Goal: Register for event/course

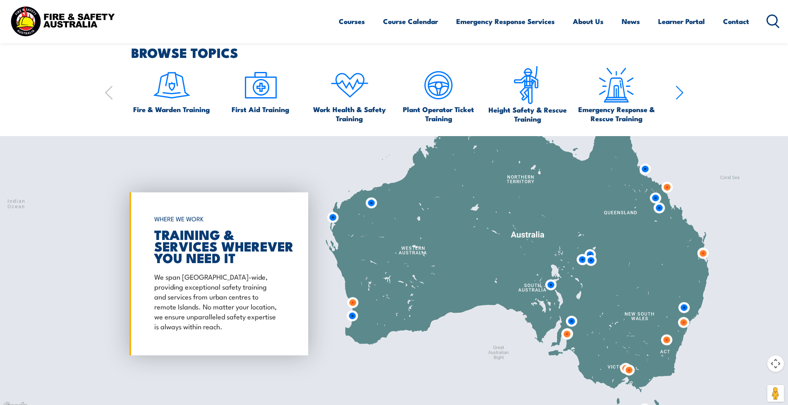
scroll to position [600, 0]
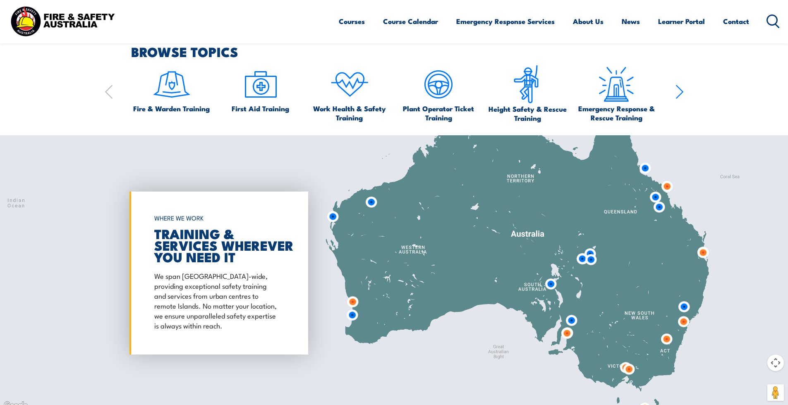
click at [682, 321] on img at bounding box center [683, 321] width 15 height 15
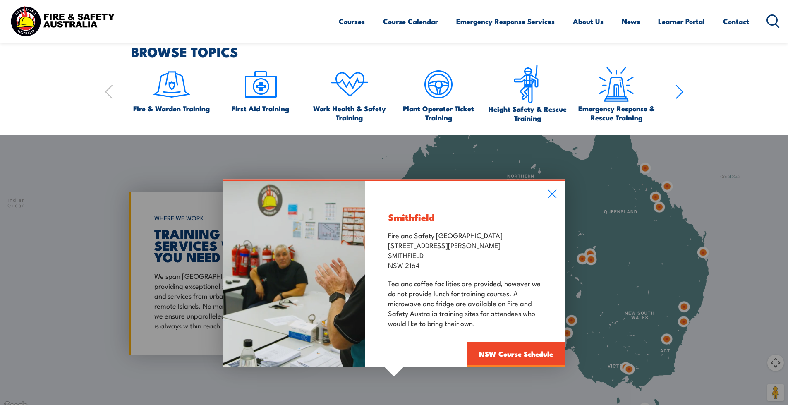
click at [685, 308] on div "Smithfield Fire and Safety Australia Unit 1, 747 The Horsley Drive SMITHFIELD N…" at bounding box center [394, 273] width 788 height 276
click at [684, 305] on div "Smithfield Fire and Safety Australia Unit 1, 747 The Horsley Drive SMITHFIELD N…" at bounding box center [394, 273] width 788 height 276
click at [555, 196] on icon at bounding box center [552, 193] width 10 height 9
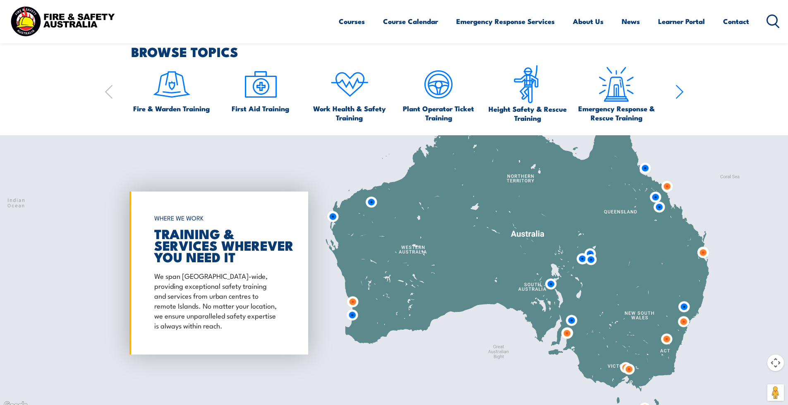
click at [680, 305] on img at bounding box center [684, 306] width 15 height 15
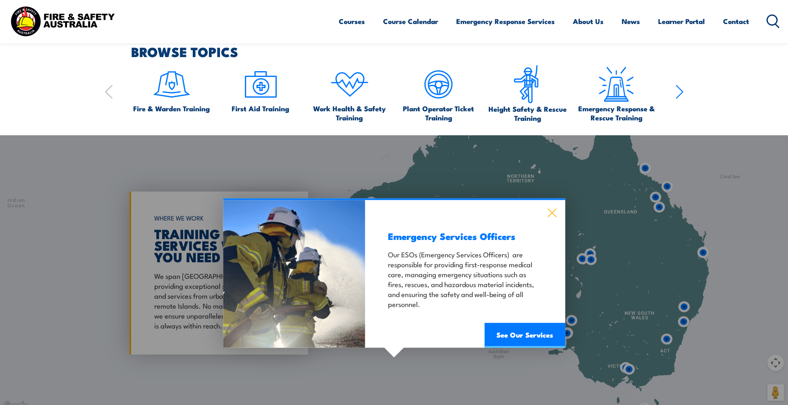
click at [553, 214] on icon at bounding box center [552, 213] width 9 height 9
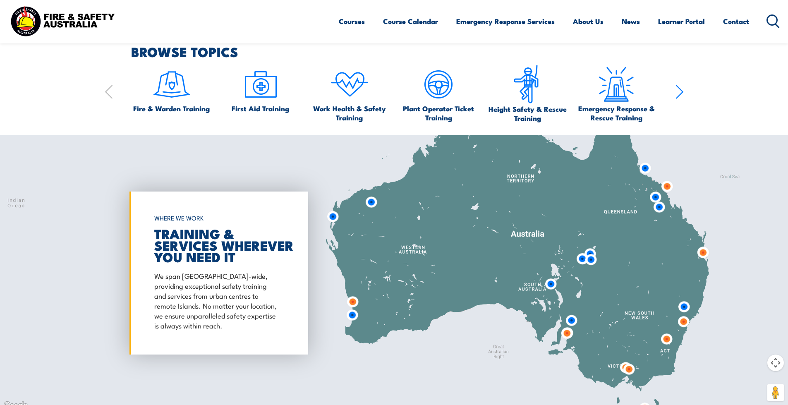
click at [682, 322] on img at bounding box center [683, 321] width 15 height 15
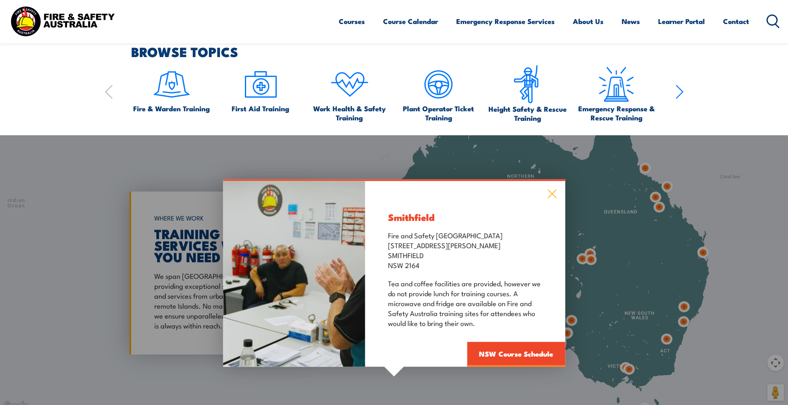
click at [554, 193] on icon at bounding box center [552, 193] width 10 height 9
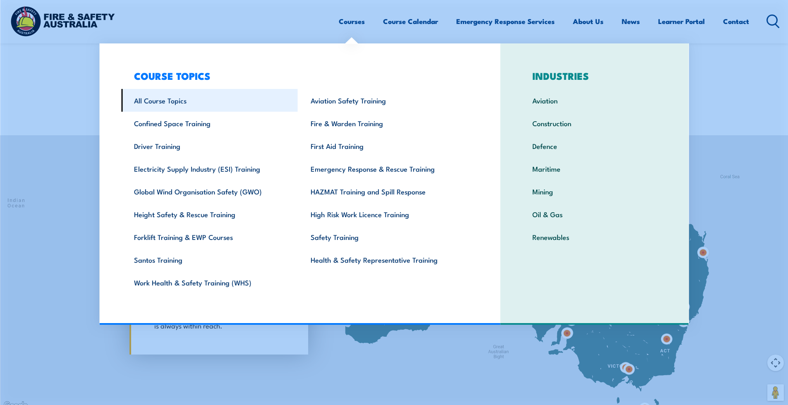
click at [158, 101] on link "All Course Topics" at bounding box center [209, 100] width 177 height 23
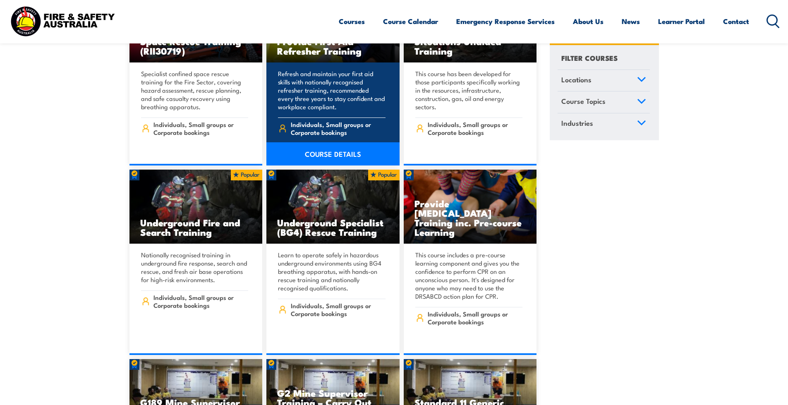
scroll to position [683, 0]
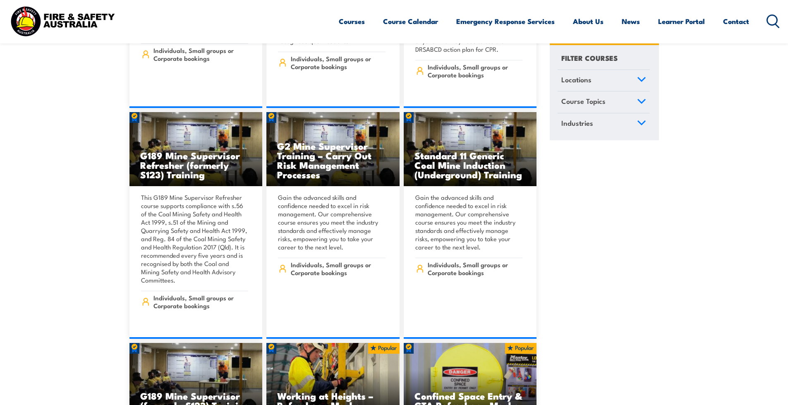
scroll to position [776, 0]
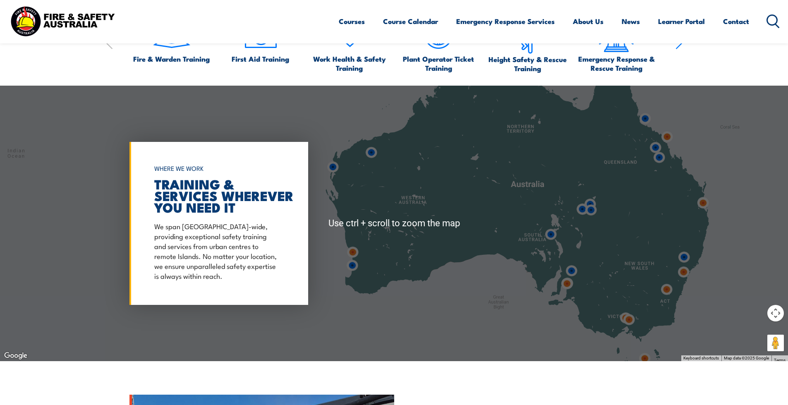
scroll to position [631, 0]
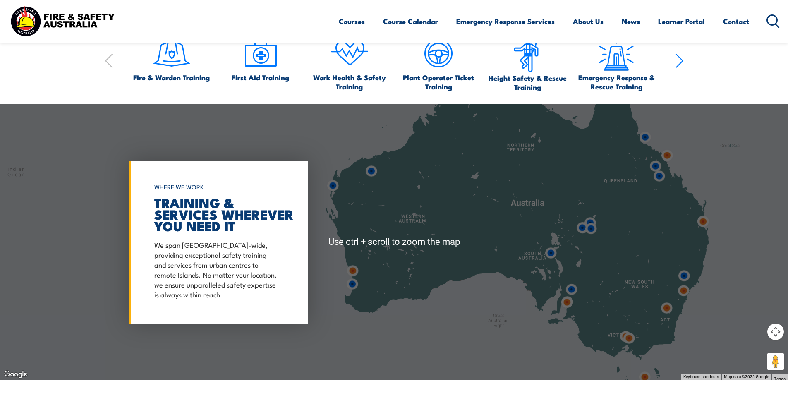
click at [685, 293] on img at bounding box center [683, 290] width 15 height 15
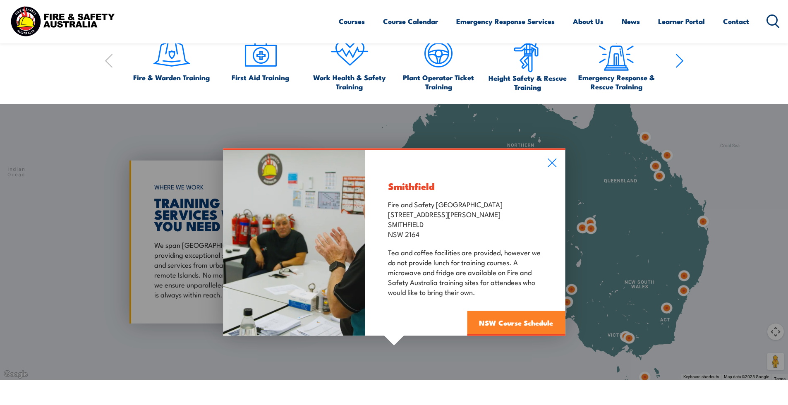
click at [506, 323] on link "NSW Course Schedule" at bounding box center [516, 323] width 98 height 25
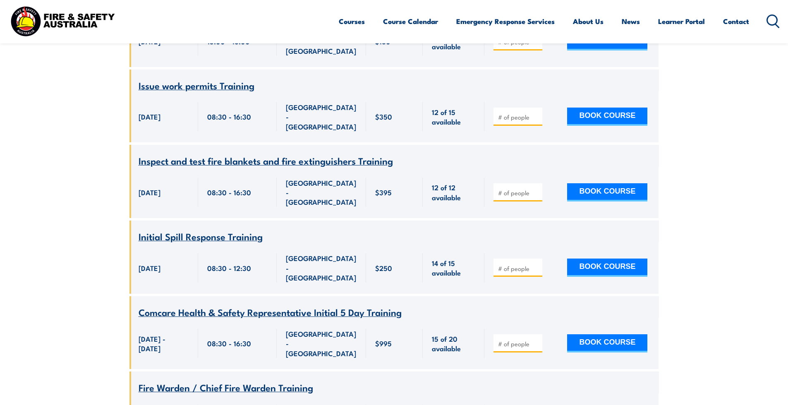
scroll to position [3429, 0]
